Goal: Task Accomplishment & Management: Manage account settings

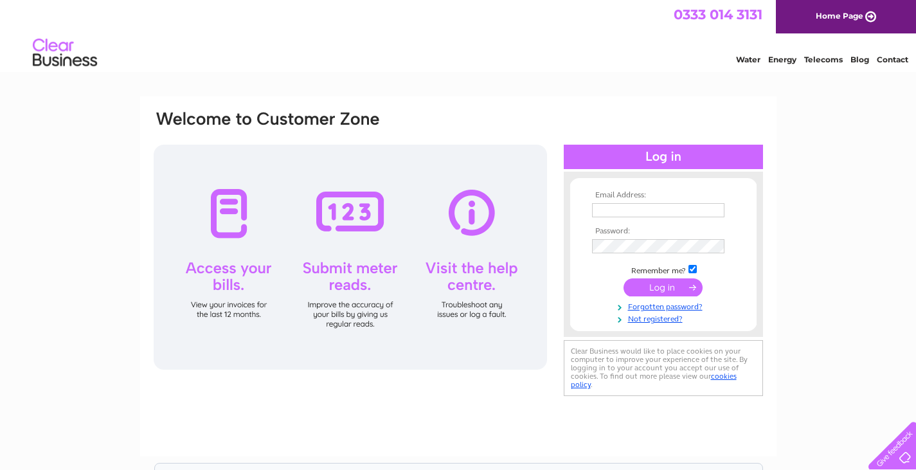
click at [615, 214] on input "text" at bounding box center [658, 210] width 132 height 14
type input "[EMAIL_ADDRESS][DOMAIN_NAME]"
click at [650, 288] on input "submit" at bounding box center [663, 289] width 79 height 18
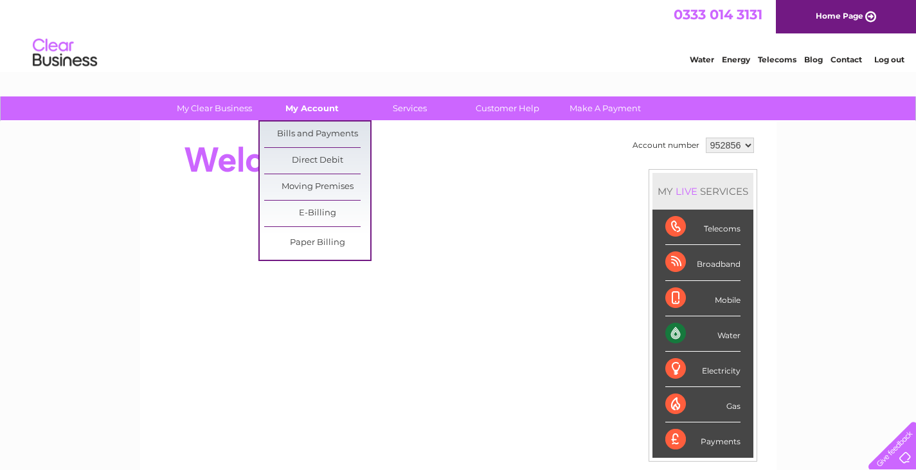
click at [297, 111] on link "My Account" at bounding box center [312, 108] width 106 height 24
click at [298, 126] on link "Bills and Payments" at bounding box center [317, 135] width 106 height 26
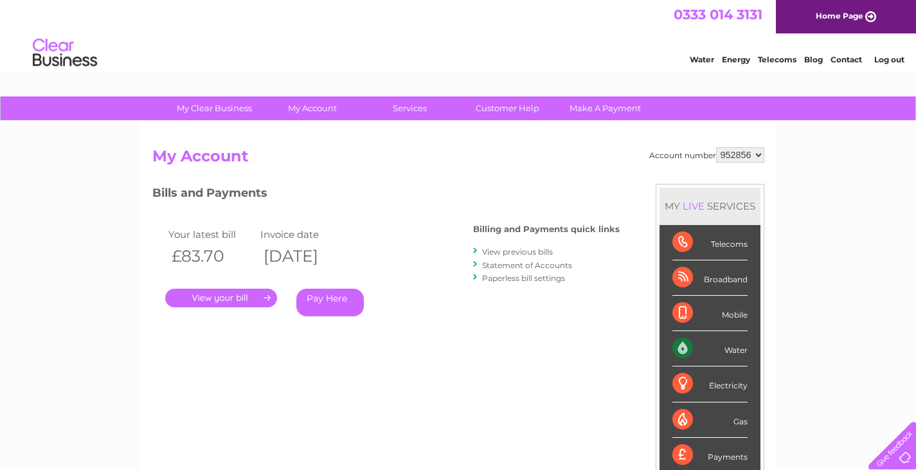
click at [234, 301] on link "." at bounding box center [221, 298] width 112 height 19
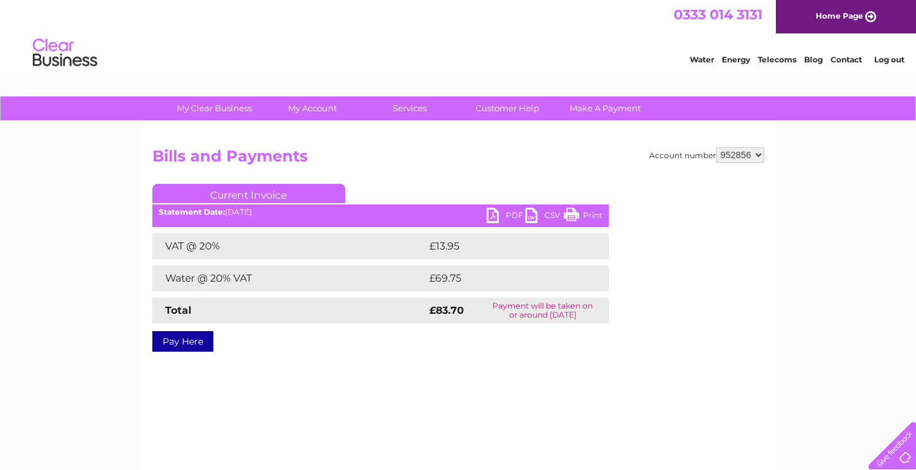
click at [491, 212] on link "PDF" at bounding box center [506, 217] width 39 height 19
click at [886, 57] on link "Log out" at bounding box center [889, 60] width 30 height 10
